Goal: Information Seeking & Learning: Learn about a topic

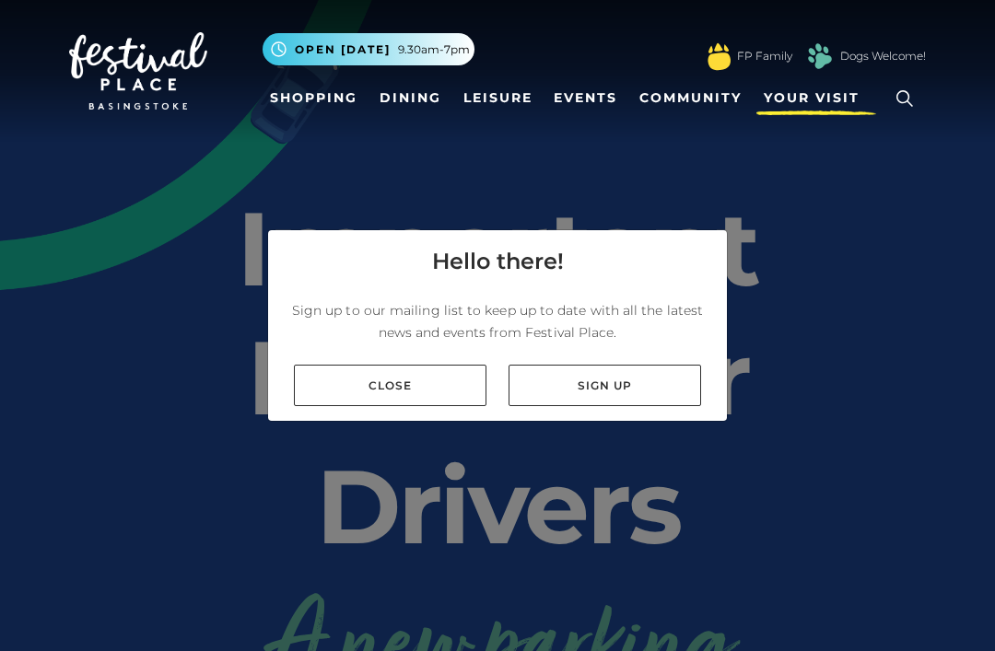
click at [799, 106] on span "Your Visit" at bounding box center [812, 97] width 96 height 19
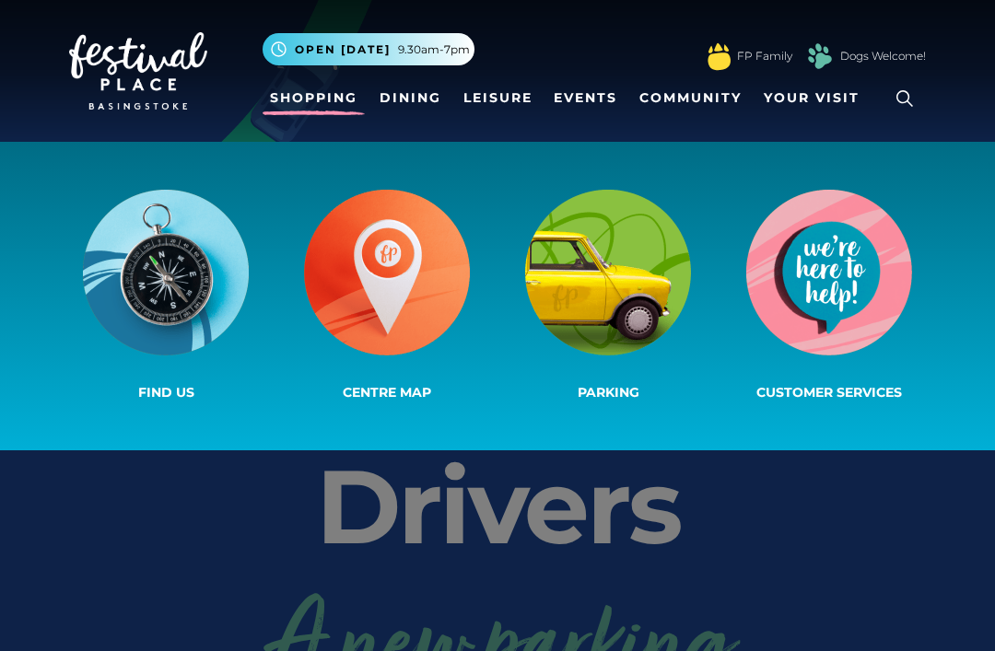
click at [282, 111] on link "Shopping" at bounding box center [314, 98] width 102 height 34
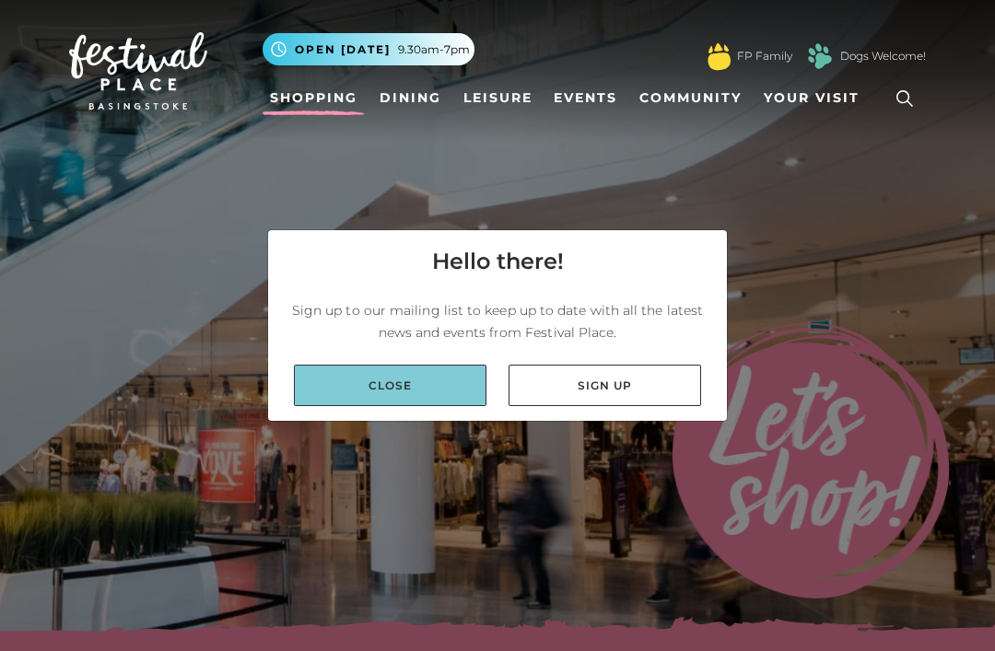
click at [444, 406] on link "Close" at bounding box center [390, 385] width 193 height 41
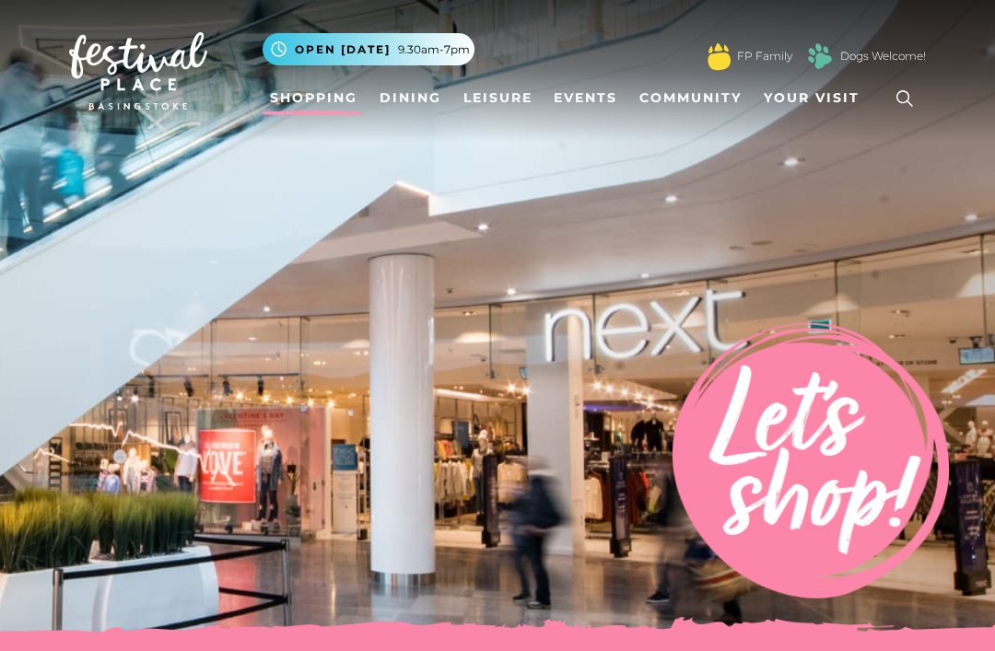
click at [322, 97] on link "Shopping" at bounding box center [314, 98] width 102 height 34
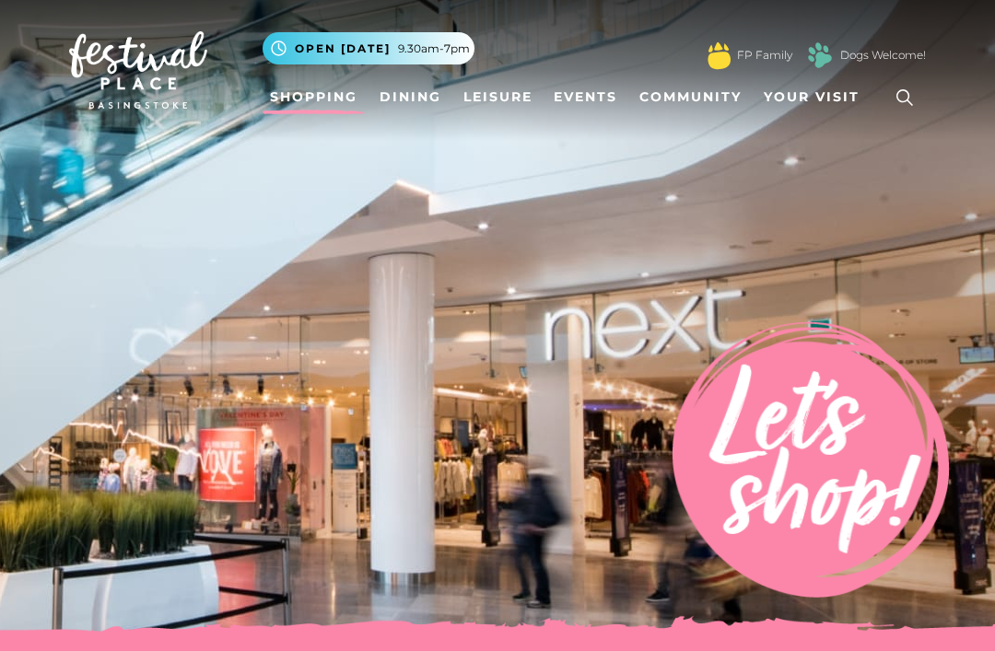
scroll to position [7, 0]
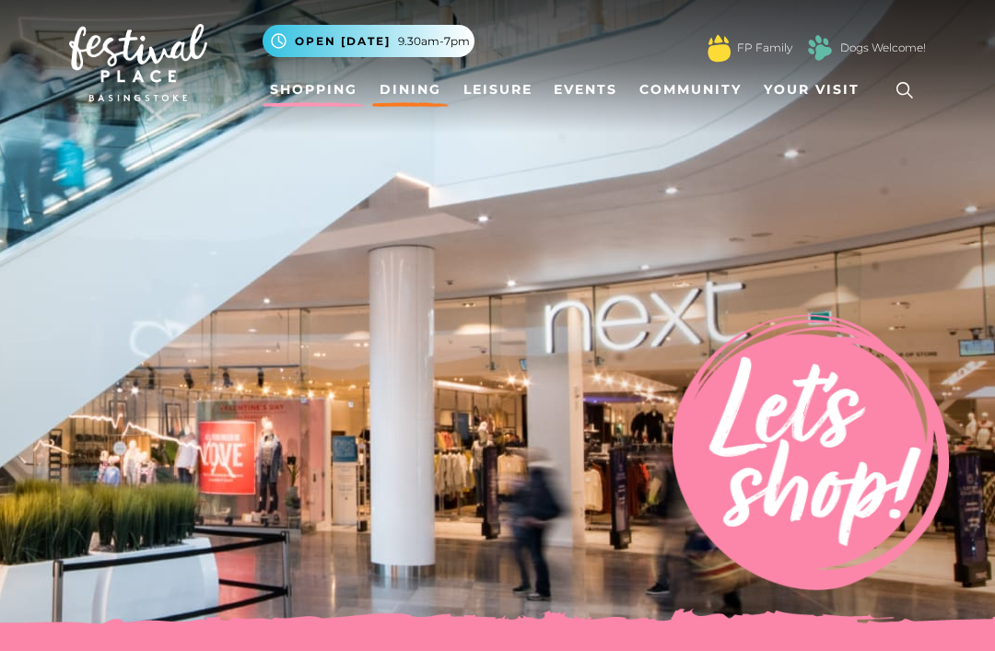
click at [414, 88] on link "Dining" at bounding box center [410, 91] width 76 height 34
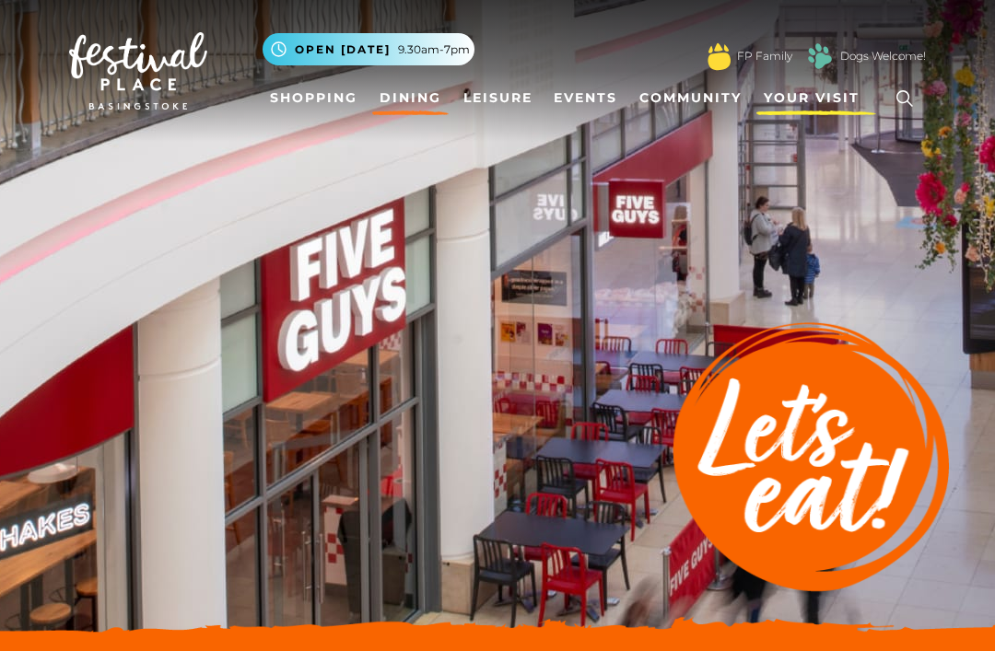
click at [807, 102] on span "Your Visit" at bounding box center [812, 97] width 96 height 19
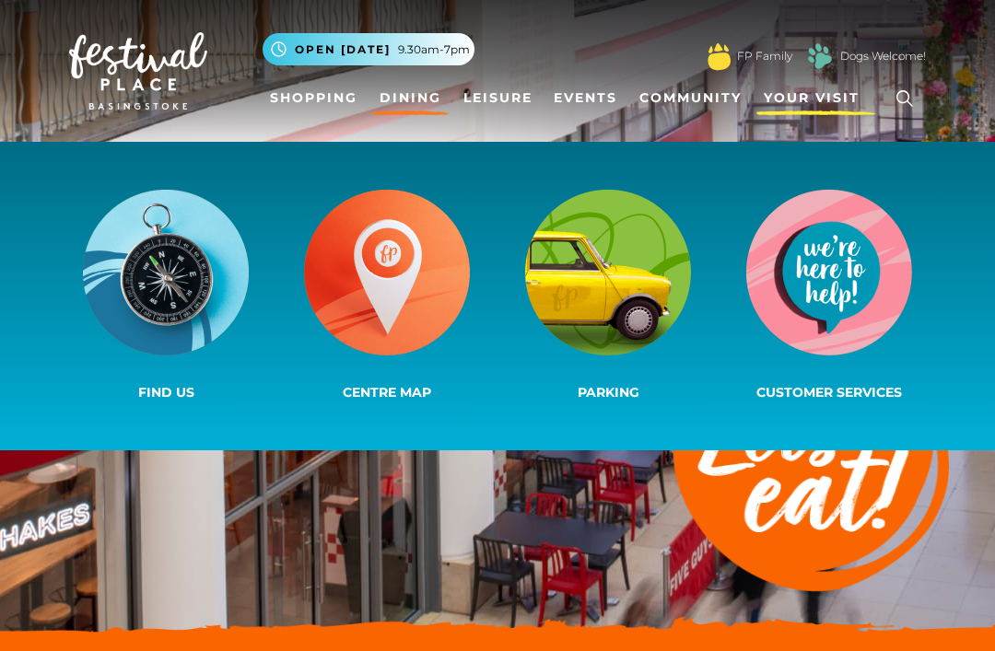
click at [816, 98] on link "Your Visit" at bounding box center [816, 98] width 120 height 34
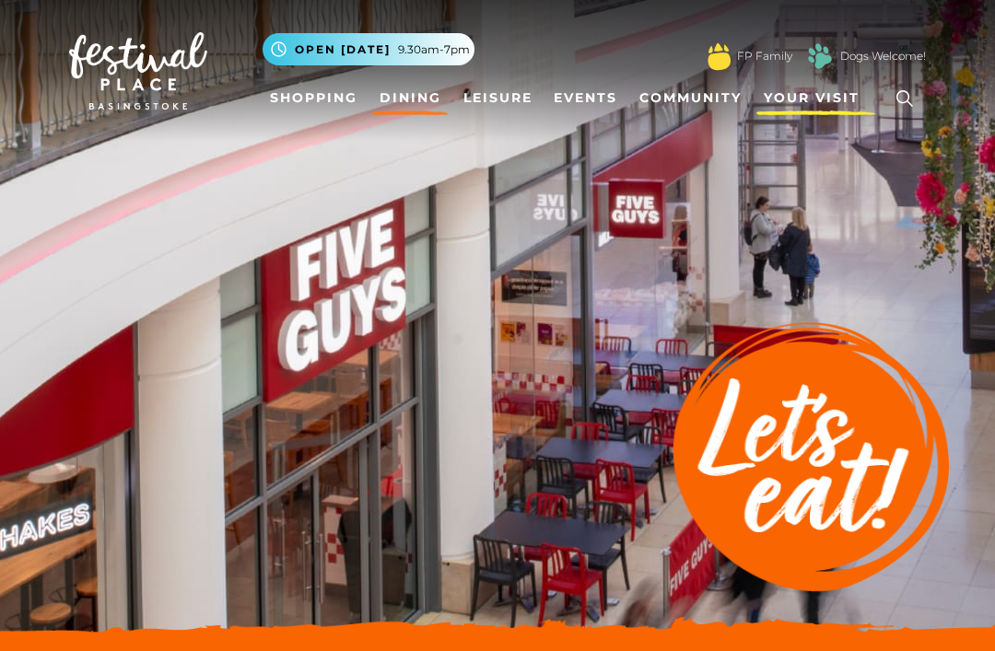
click at [816, 98] on link "Your Visit" at bounding box center [816, 98] width 120 height 34
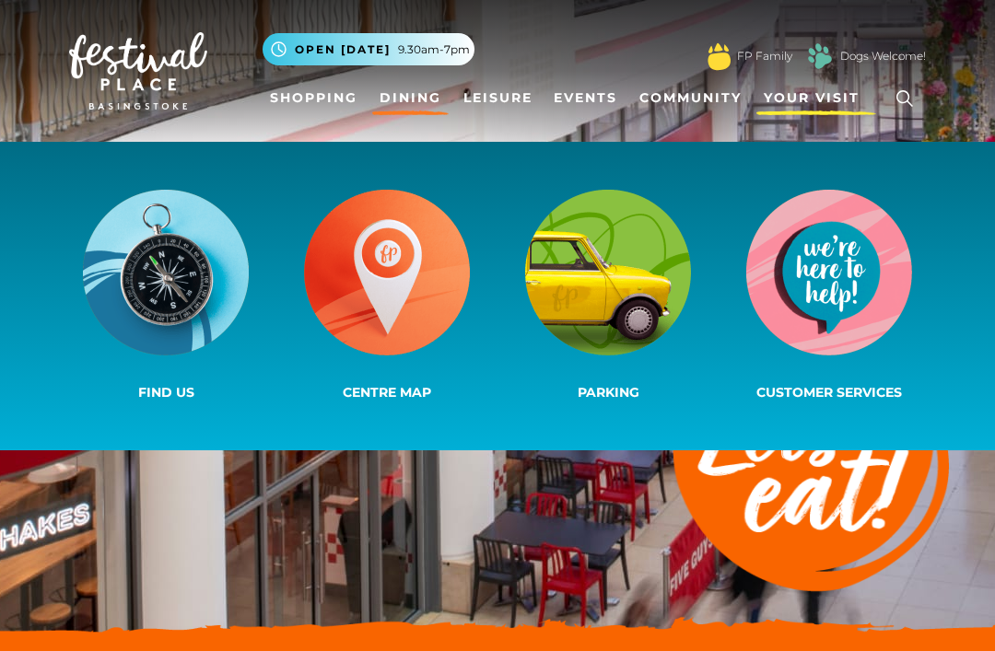
click at [816, 98] on link "Your Visit" at bounding box center [816, 98] width 120 height 34
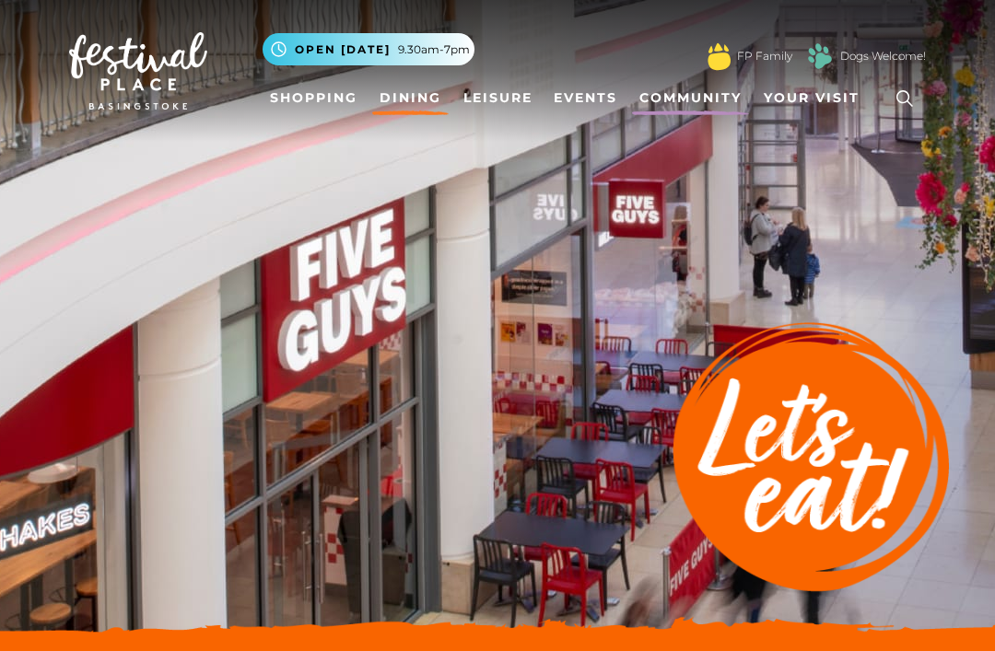
click at [698, 93] on link "Community" at bounding box center [690, 98] width 117 height 34
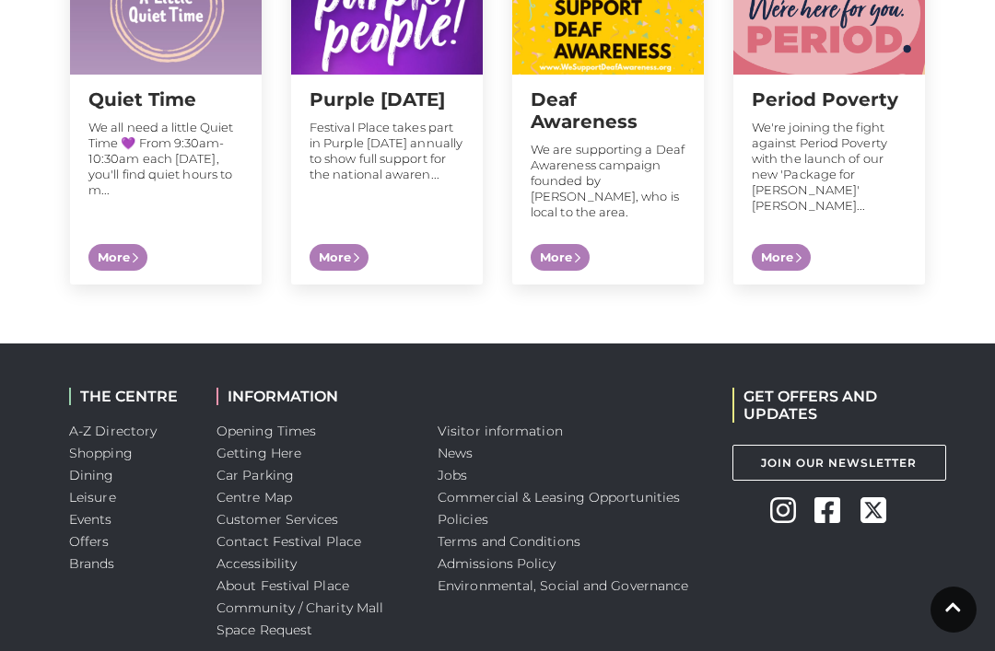
scroll to position [1995, 0]
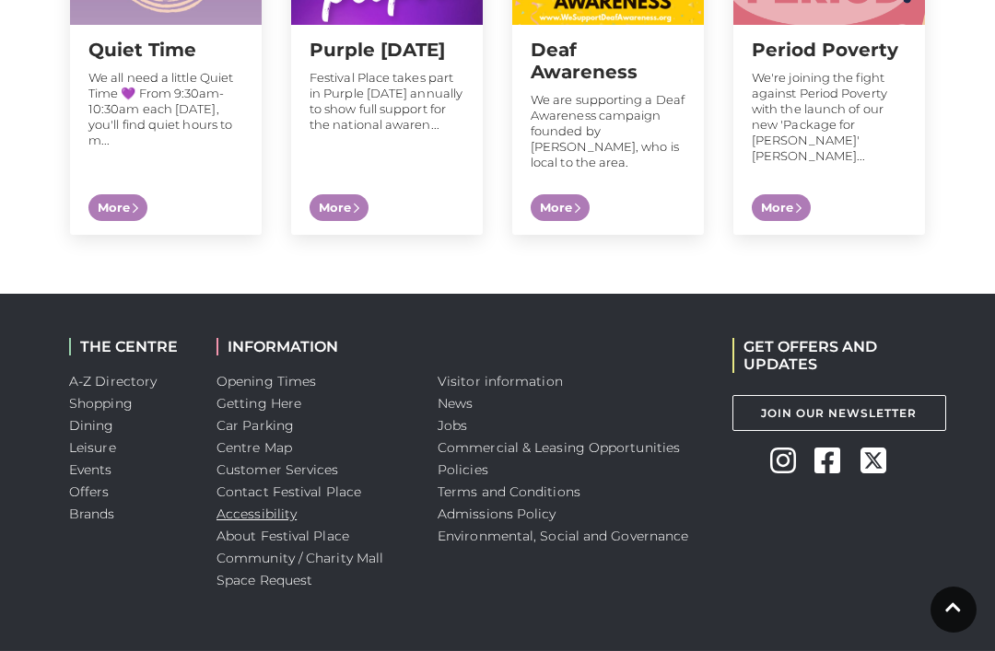
click at [252, 506] on link "Accessibility" at bounding box center [257, 514] width 80 height 17
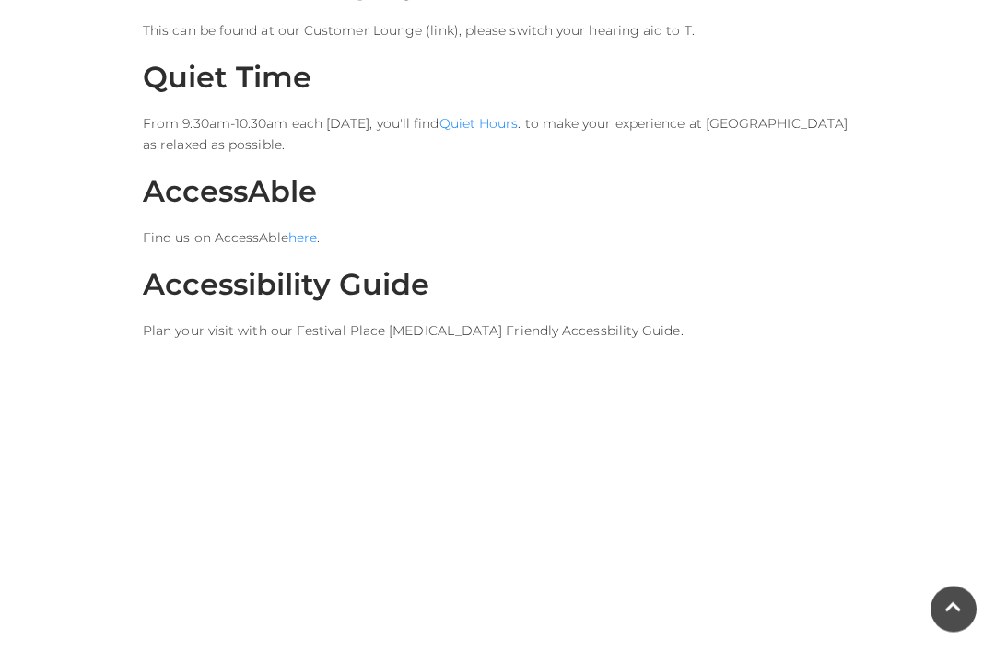
scroll to position [2408, 0]
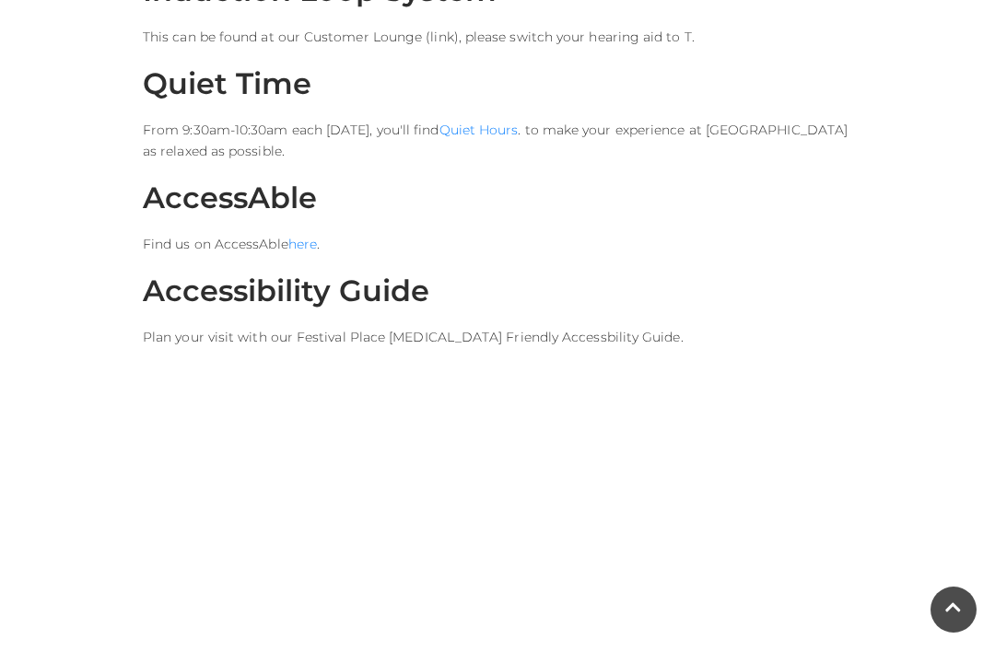
click at [420, 327] on p "Plan your visit with our Festival Place Autism Friendly Accessbility Guide." at bounding box center [497, 537] width 709 height 420
click at [360, 276] on h2 "Accessibility Guide" at bounding box center [497, 291] width 709 height 35
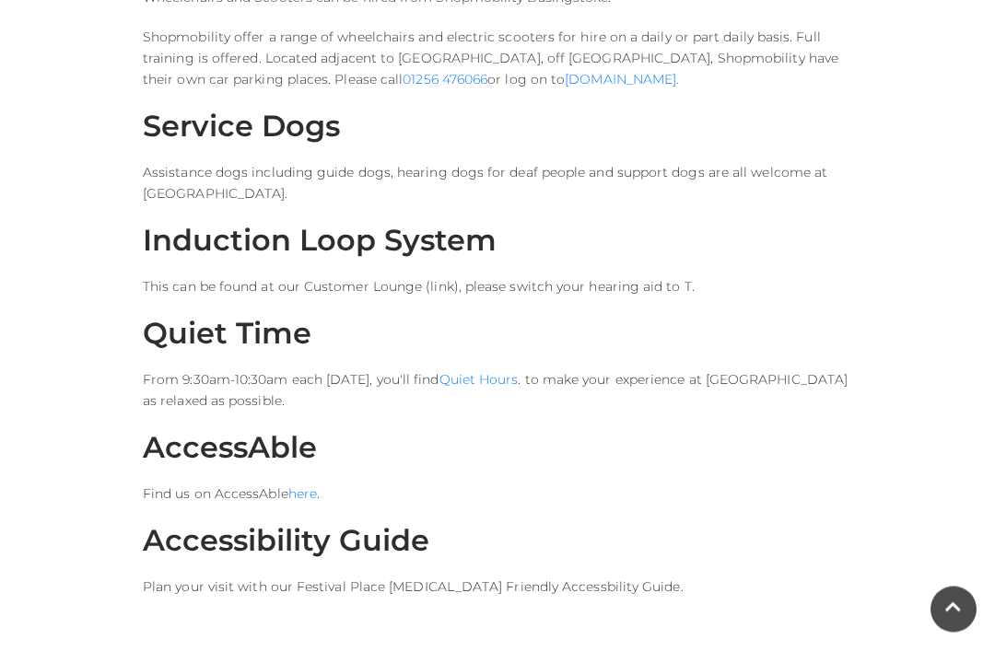
scroll to position [2158, 0]
click at [309, 486] on link "here" at bounding box center [302, 494] width 29 height 17
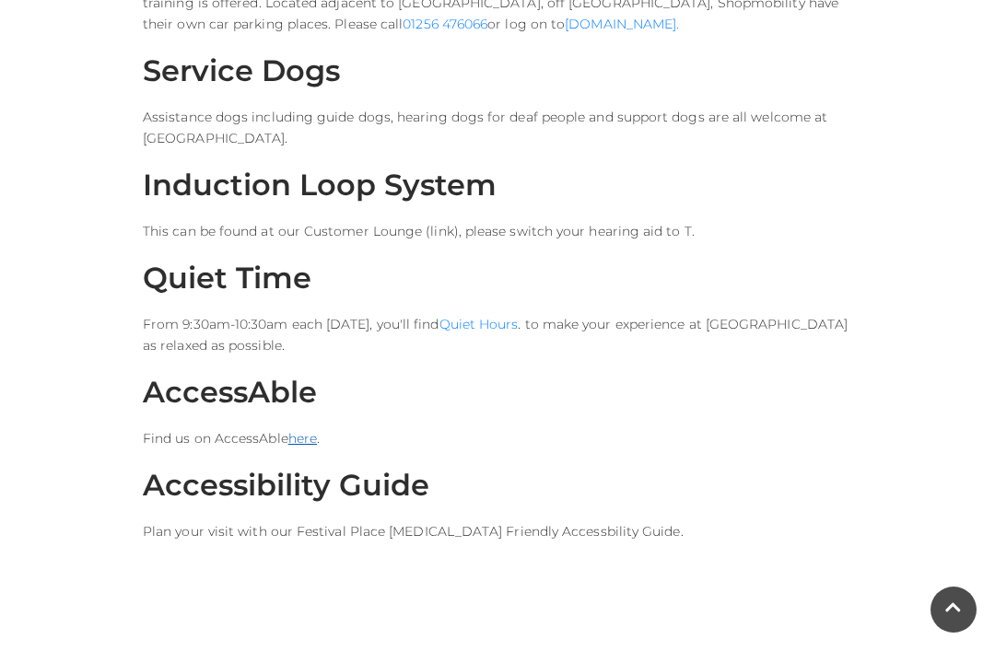
scroll to position [2217, 0]
